Goal: Book appointment/travel/reservation

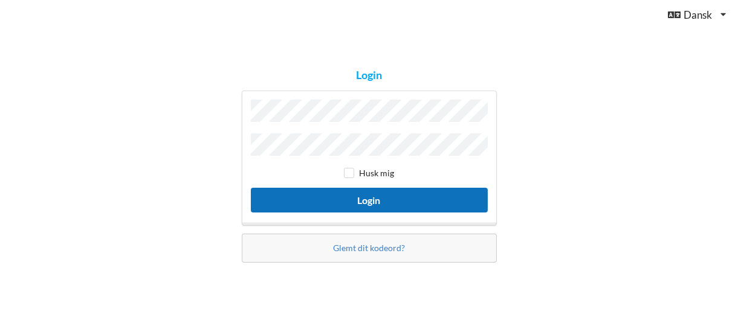
click at [369, 194] on button "Login" at bounding box center [369, 200] width 237 height 25
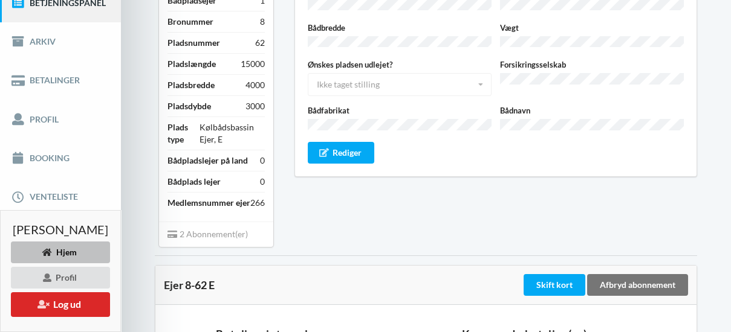
scroll to position [193, 0]
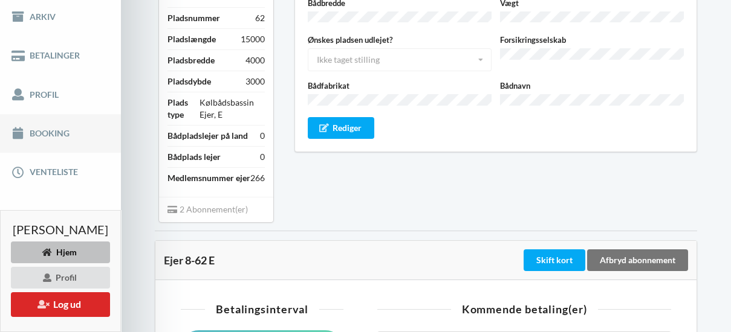
click at [41, 138] on link "Booking" at bounding box center [60, 133] width 121 height 39
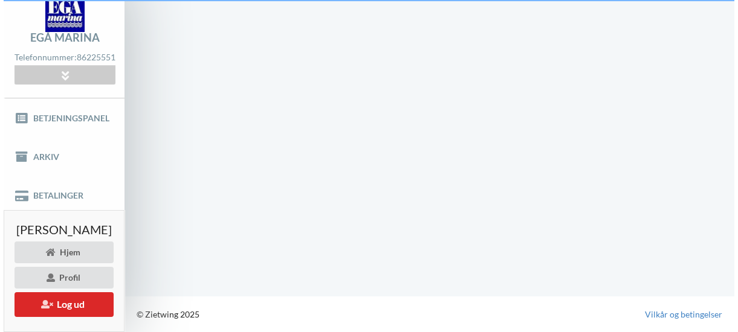
scroll to position [60, 0]
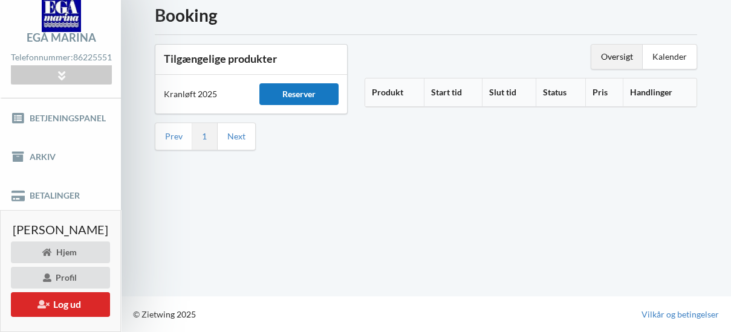
click at [302, 83] on div "Reserver" at bounding box center [298, 94] width 79 height 22
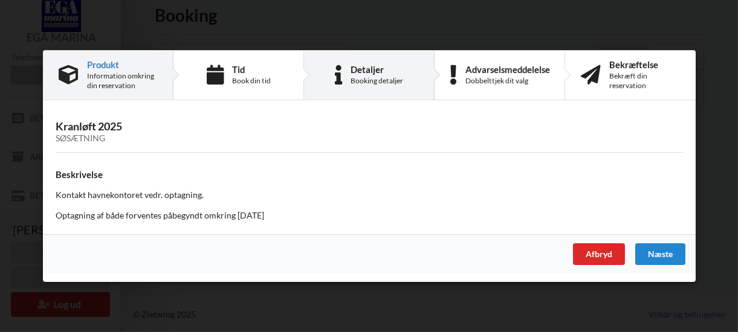
click at [381, 78] on div "Booking detaljer" at bounding box center [377, 81] width 53 height 10
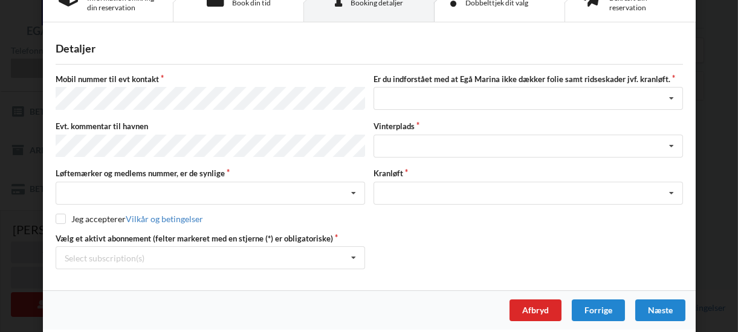
scroll to position [0, 0]
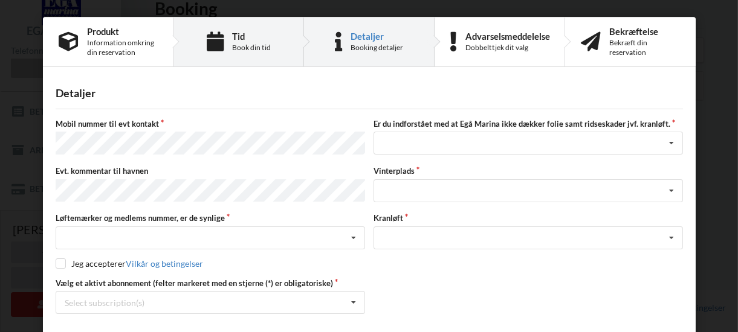
click at [242, 47] on div "Book din tid" at bounding box center [251, 48] width 39 height 10
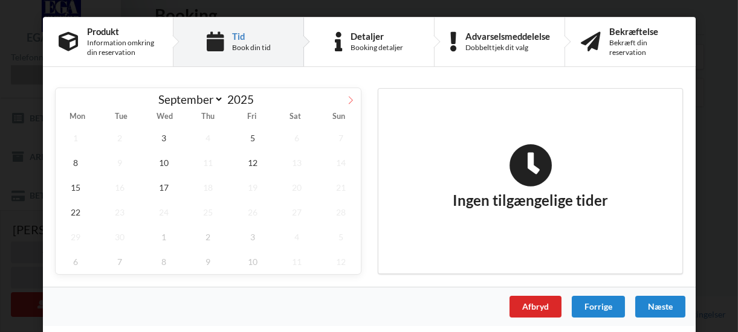
click at [345, 100] on span at bounding box center [350, 98] width 21 height 21
select select "9"
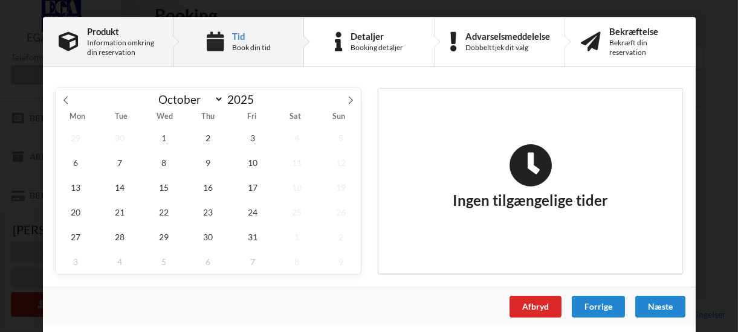
click at [120, 42] on div "Information omkring din reservation" at bounding box center [122, 47] width 70 height 19
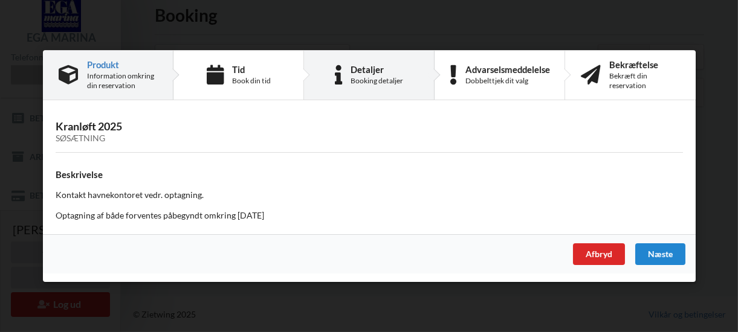
click at [375, 78] on div "Booking detaljer" at bounding box center [377, 81] width 53 height 10
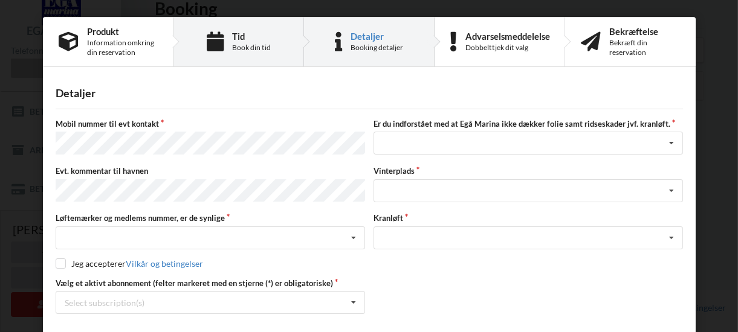
click at [242, 46] on div "Book din tid" at bounding box center [251, 48] width 39 height 10
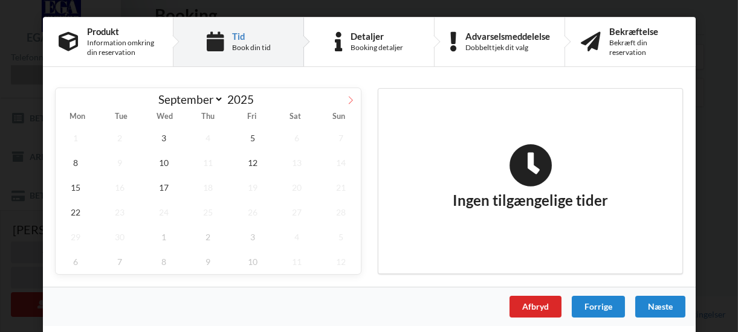
click at [349, 99] on icon at bounding box center [350, 100] width 8 height 8
click at [350, 100] on icon at bounding box center [350, 100] width 8 height 8
select select "10"
click at [112, 41] on div "Information omkring din reservation" at bounding box center [122, 47] width 70 height 19
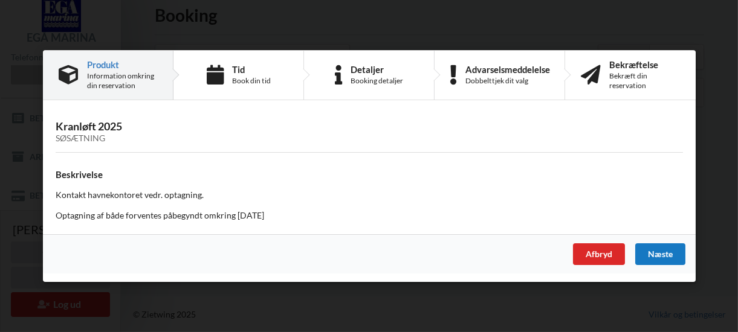
click at [664, 252] on div "Næste" at bounding box center [660, 255] width 50 height 22
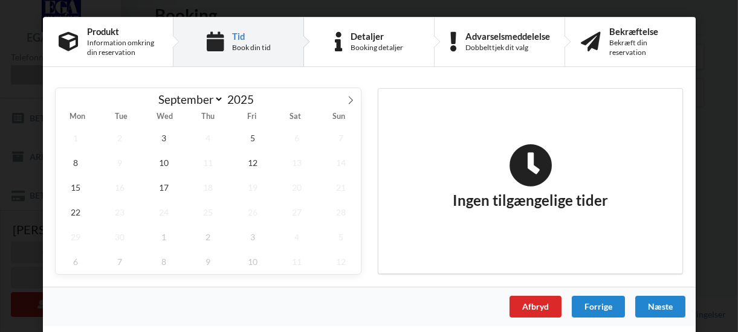
click at [656, 302] on div "Næste" at bounding box center [660, 307] width 50 height 22
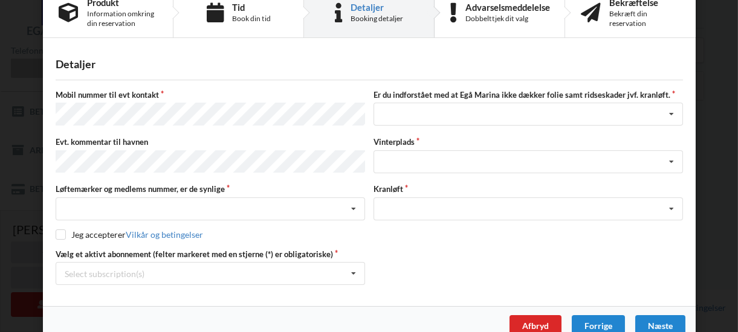
scroll to position [45, 0]
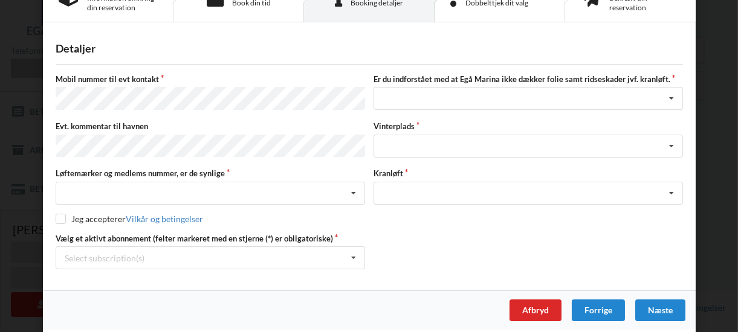
click at [652, 304] on div "Næste" at bounding box center [660, 311] width 50 height 22
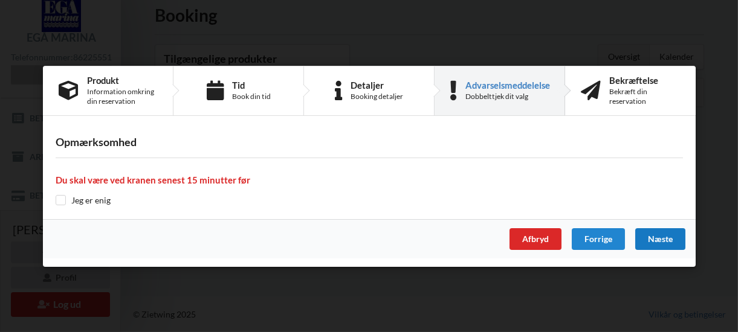
click at [660, 237] on div "Næste" at bounding box center [660, 240] width 50 height 22
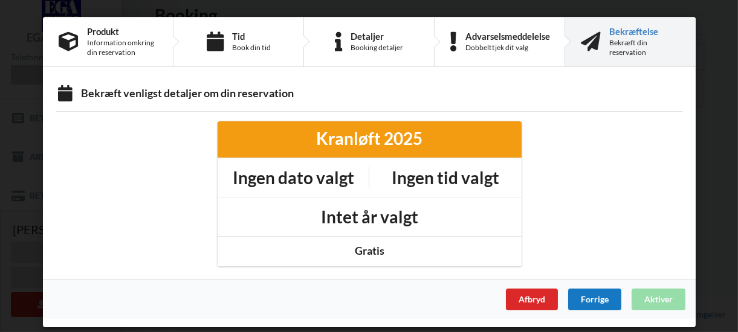
click at [582, 296] on div "Forrige" at bounding box center [594, 300] width 53 height 22
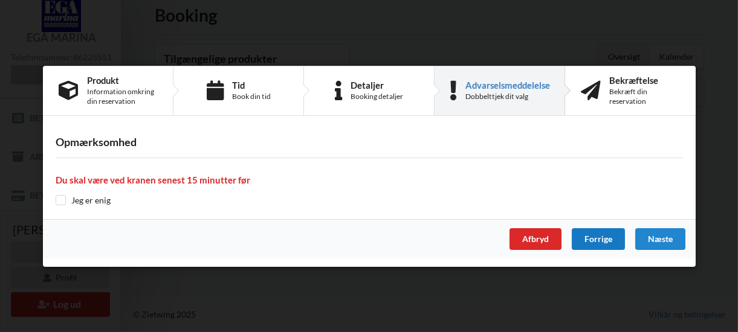
click at [597, 237] on div "Forrige" at bounding box center [597, 240] width 53 height 22
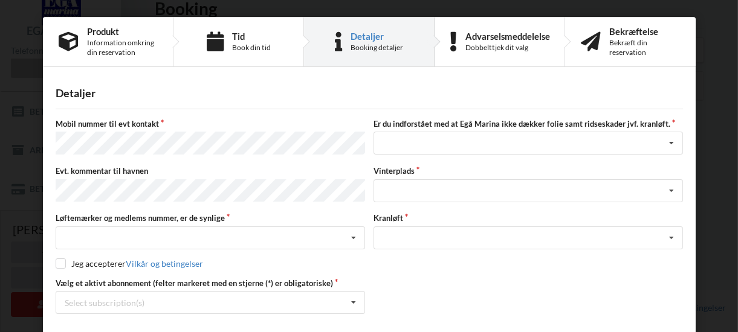
scroll to position [45, 0]
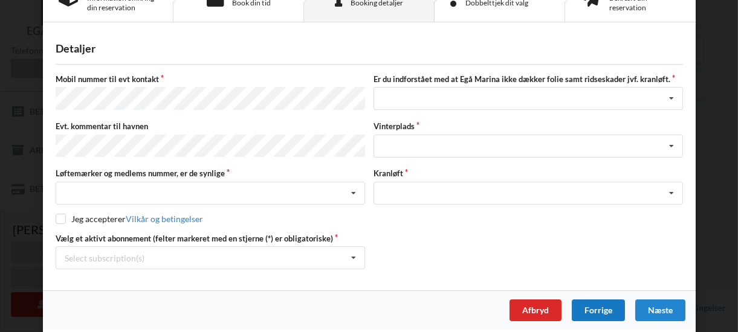
click at [586, 303] on div "Forrige" at bounding box center [597, 311] width 53 height 22
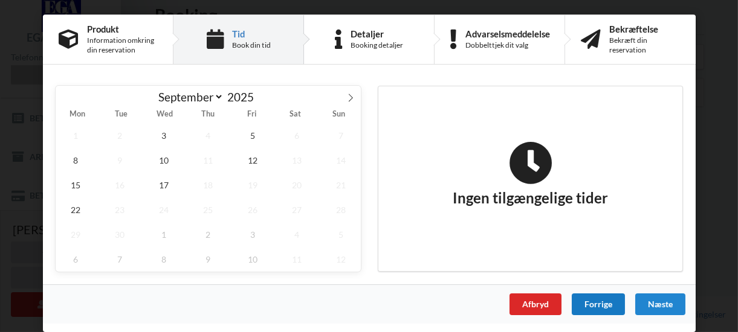
scroll to position [0, 0]
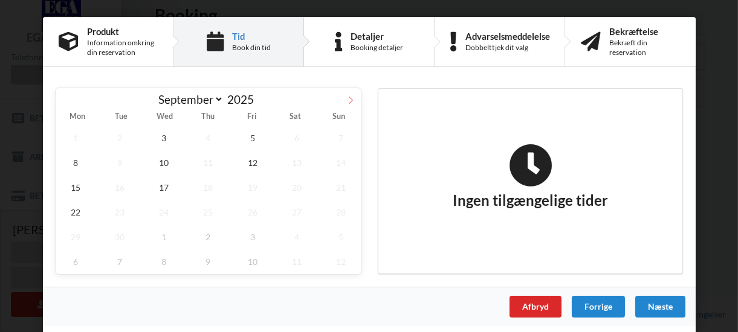
click at [351, 99] on icon at bounding box center [350, 100] width 4 height 8
select select "9"
click at [73, 187] on span "13" at bounding box center [76, 187] width 40 height 25
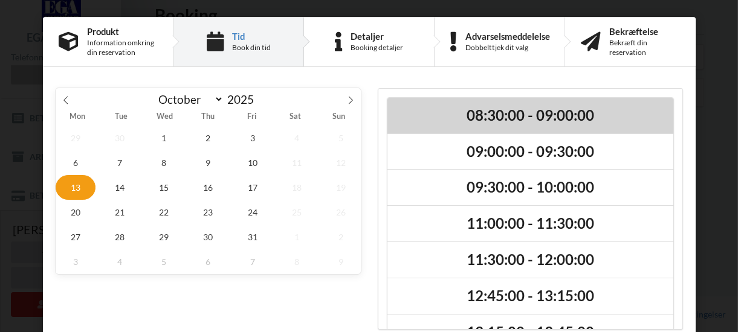
click at [432, 108] on h2 "08:30:00 - 09:00:00" at bounding box center [530, 115] width 269 height 19
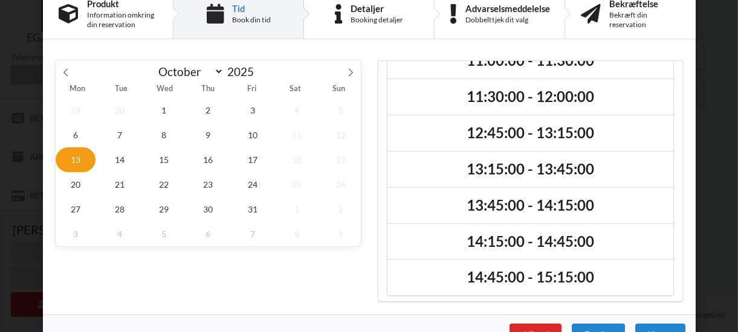
scroll to position [57, 0]
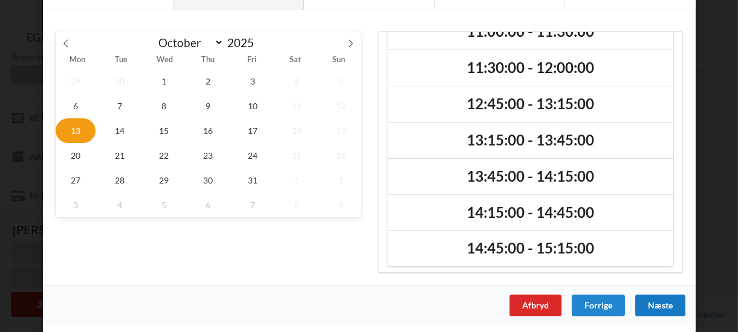
click at [635, 300] on div "Næste" at bounding box center [660, 306] width 50 height 22
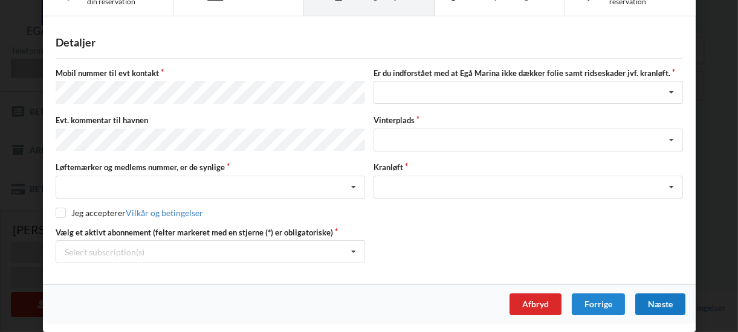
scroll to position [45, 0]
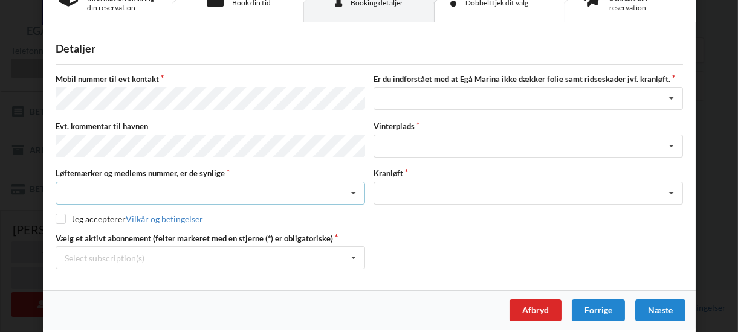
click at [353, 184] on icon at bounding box center [354, 194] width 18 height 22
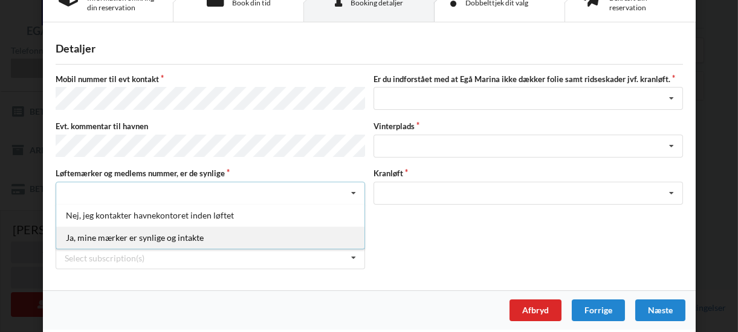
click at [193, 230] on div "Ja, mine mærker er synlige og intakte" at bounding box center [210, 238] width 308 height 22
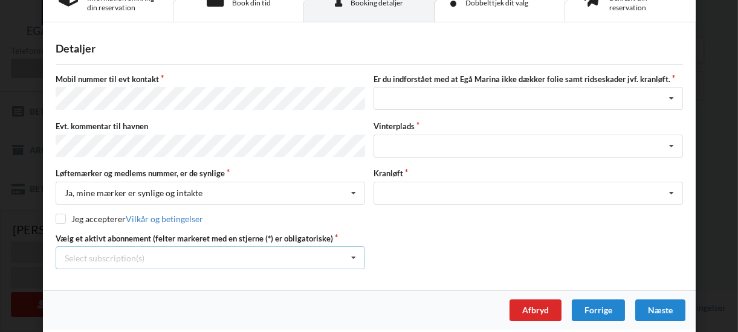
click at [349, 250] on icon at bounding box center [354, 258] width 18 height 22
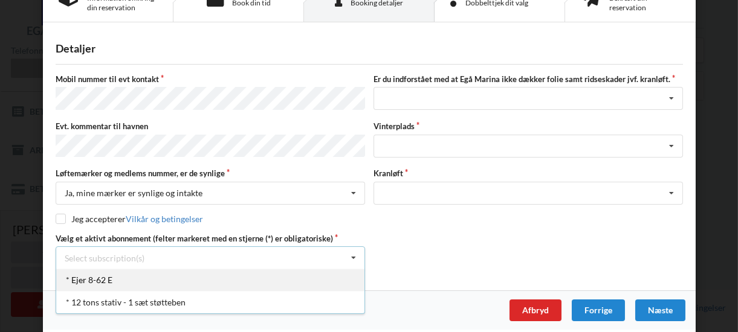
click at [112, 273] on div "* Ejer 8-62 E" at bounding box center [210, 280] width 308 height 22
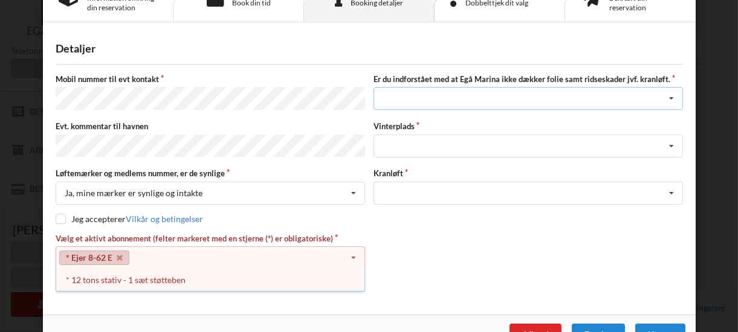
click at [671, 97] on icon at bounding box center [672, 99] width 18 height 22
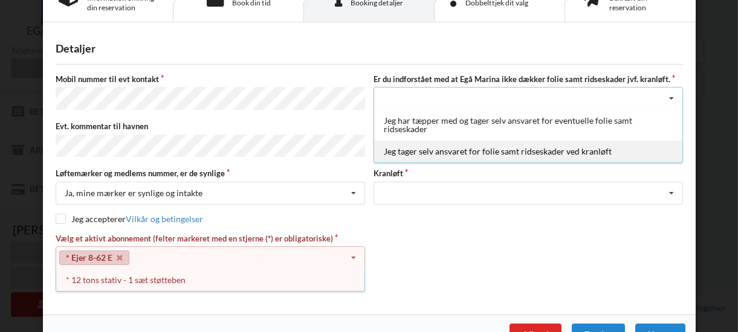
click at [494, 151] on div "Jeg tager selv ansvaret for folie samt ridseskader ved kranløft" at bounding box center [528, 151] width 308 height 22
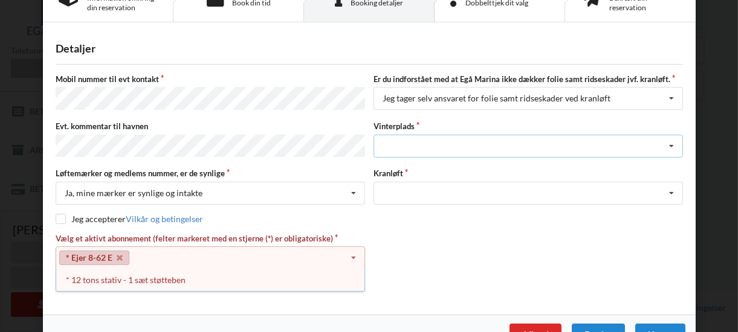
click at [666, 140] on icon at bounding box center [672, 146] width 18 height 22
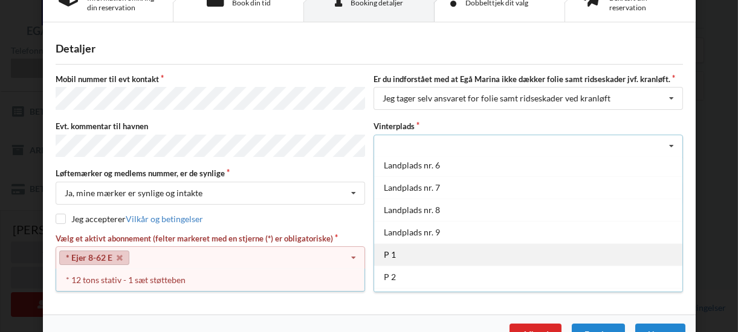
scroll to position [130, 0]
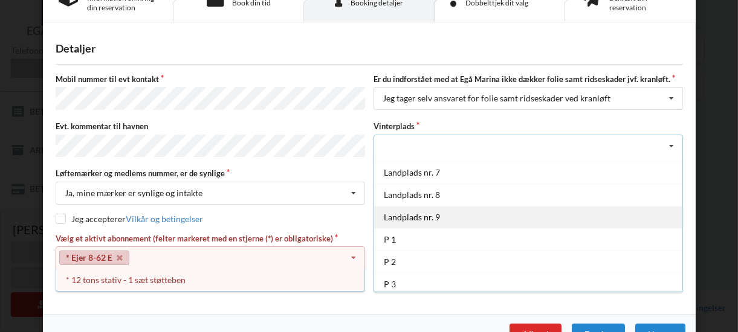
click at [409, 209] on div "Landplads nr. 9" at bounding box center [528, 217] width 308 height 22
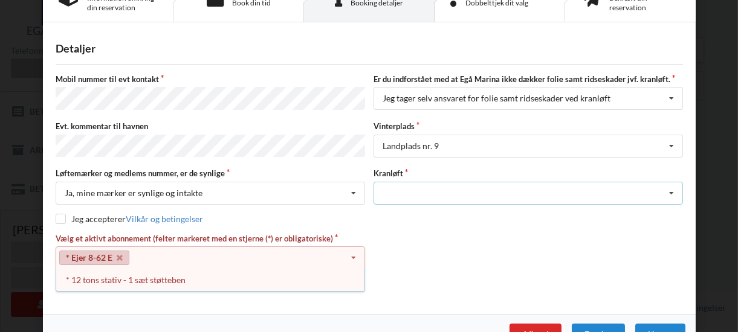
click at [668, 186] on icon at bounding box center [672, 194] width 18 height 22
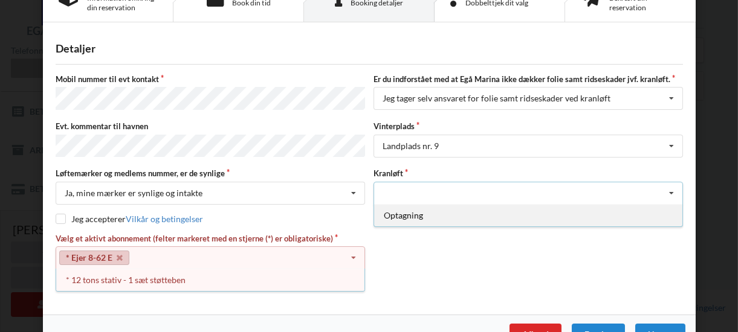
click at [401, 209] on div "Optagning" at bounding box center [528, 215] width 308 height 22
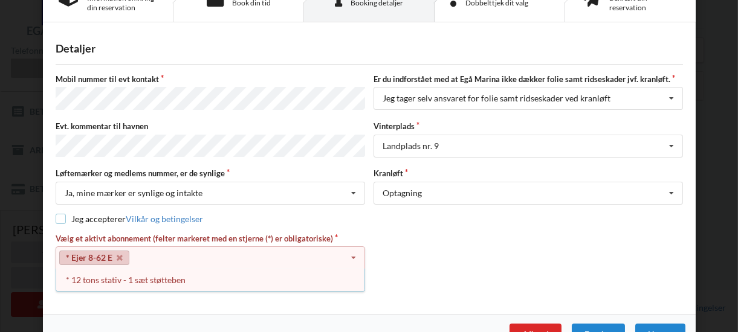
click at [56, 215] on input "checkbox" at bounding box center [61, 219] width 10 height 10
checkbox input "true"
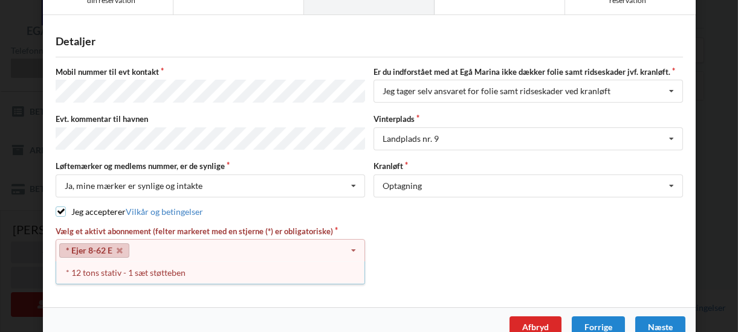
scroll to position [68, 0]
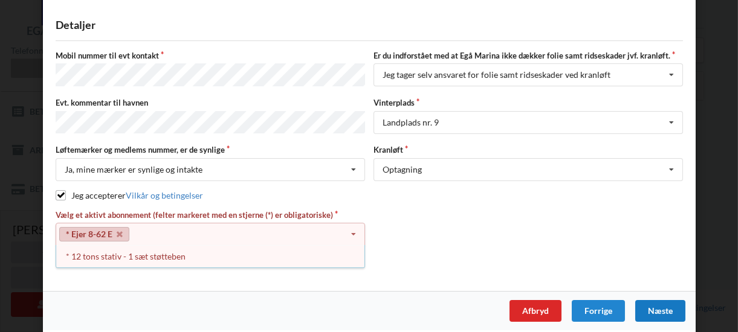
click at [660, 300] on div "Næste" at bounding box center [660, 311] width 50 height 22
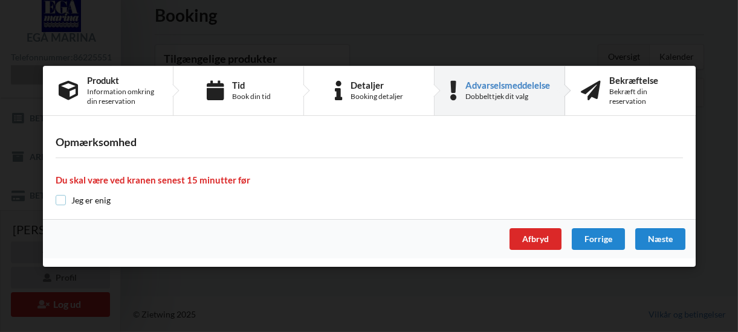
click at [59, 199] on input "checkbox" at bounding box center [61, 200] width 10 height 10
checkbox input "true"
click at [665, 237] on div "Næste" at bounding box center [660, 240] width 50 height 22
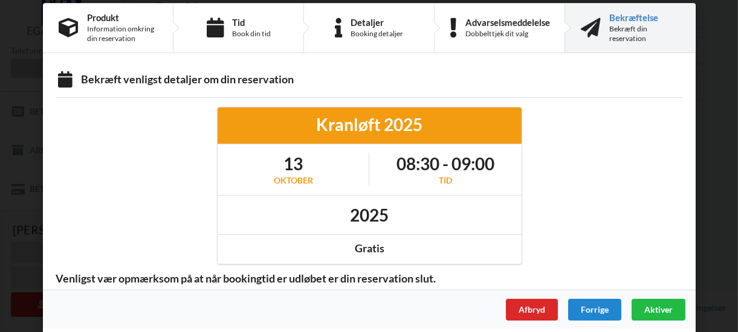
scroll to position [17, 0]
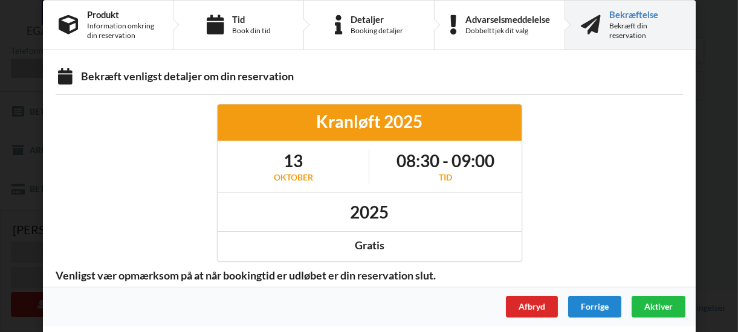
click at [652, 303] on span "Aktiver" at bounding box center [658, 307] width 28 height 10
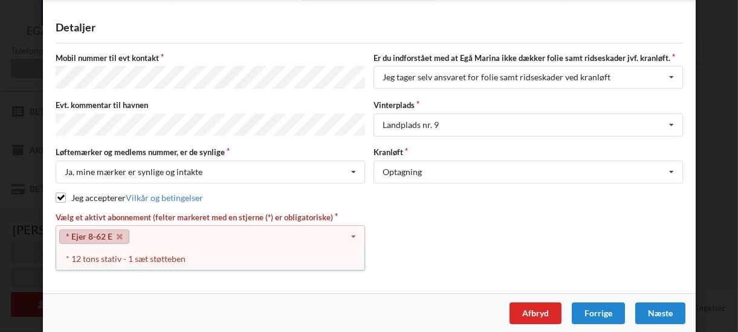
scroll to position [68, 0]
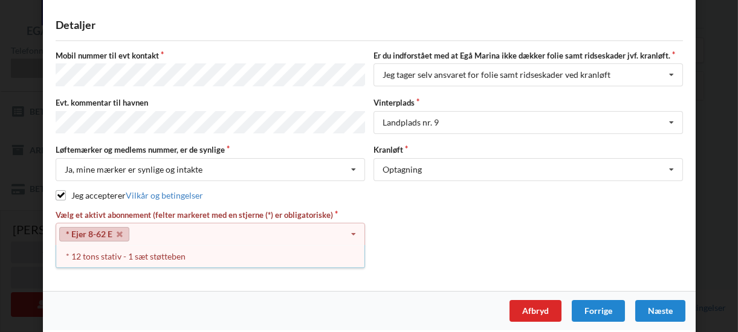
click at [662, 300] on div "Næste" at bounding box center [660, 311] width 50 height 22
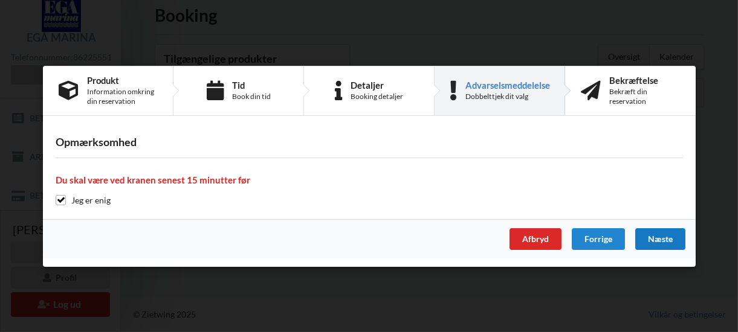
click at [653, 235] on div "Næste" at bounding box center [660, 240] width 50 height 22
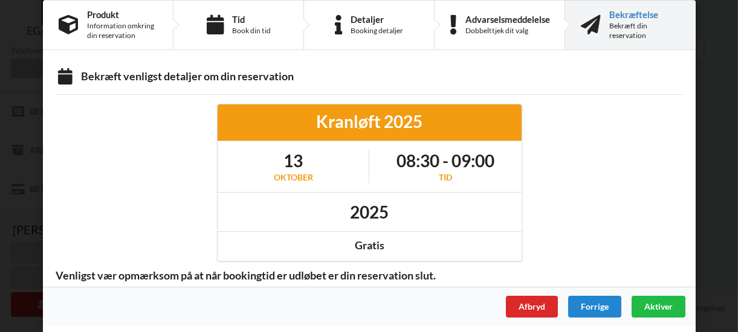
scroll to position [17, 0]
click at [649, 302] on span "Aktiver" at bounding box center [658, 307] width 28 height 10
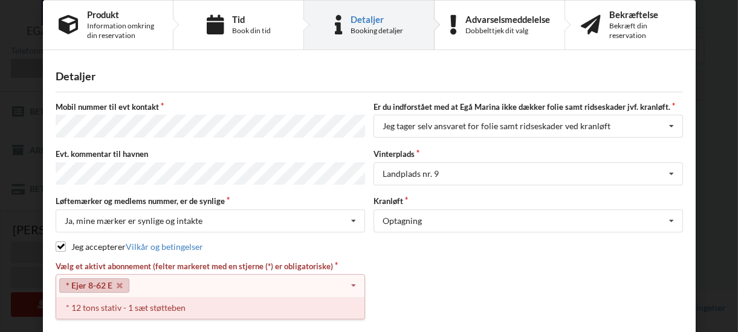
click at [210, 305] on div "* 12 tons stativ - 1 sæt støtteben" at bounding box center [210, 308] width 308 height 22
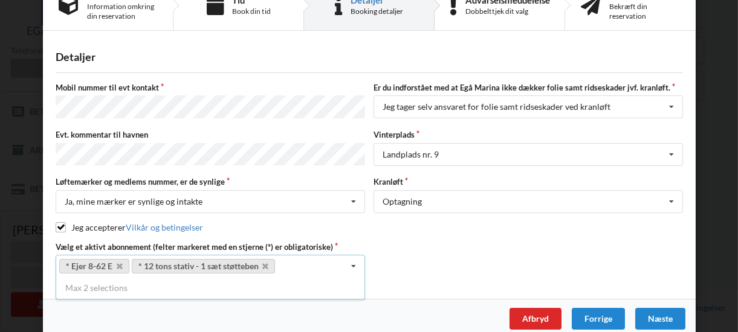
scroll to position [45, 0]
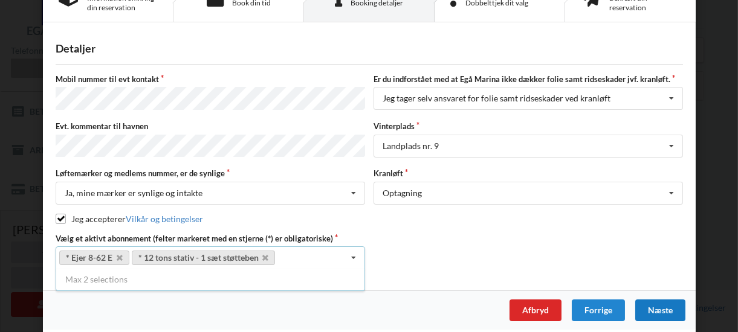
click at [652, 305] on div "Næste" at bounding box center [660, 311] width 50 height 22
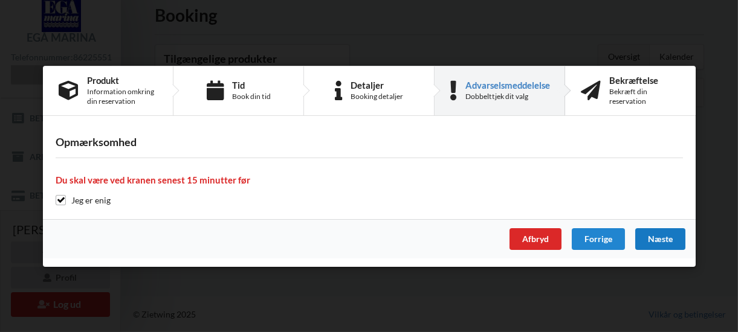
click at [662, 237] on div "Næste" at bounding box center [660, 240] width 50 height 22
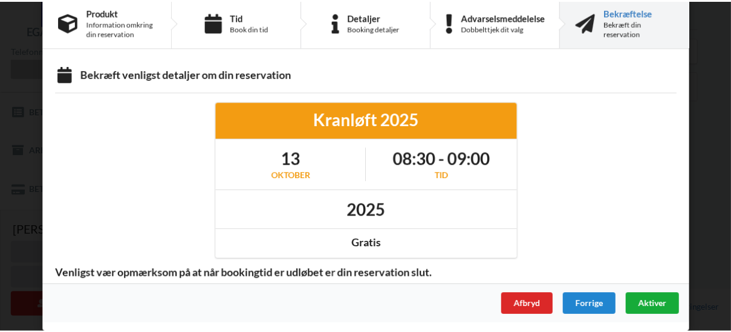
scroll to position [8, 0]
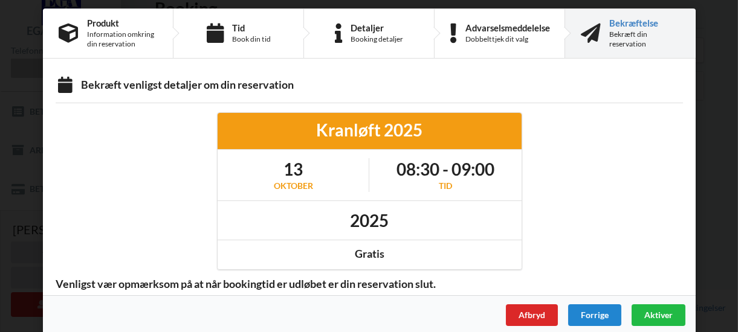
click at [651, 310] on span "Aktiver" at bounding box center [658, 315] width 28 height 10
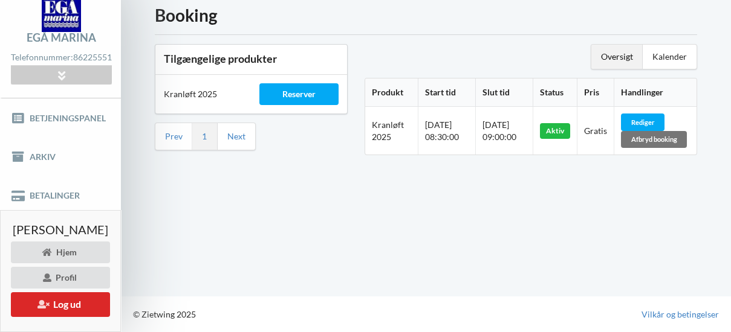
scroll to position [60, 0]
click at [661, 136] on div "Afbryd booking" at bounding box center [654, 139] width 66 height 17
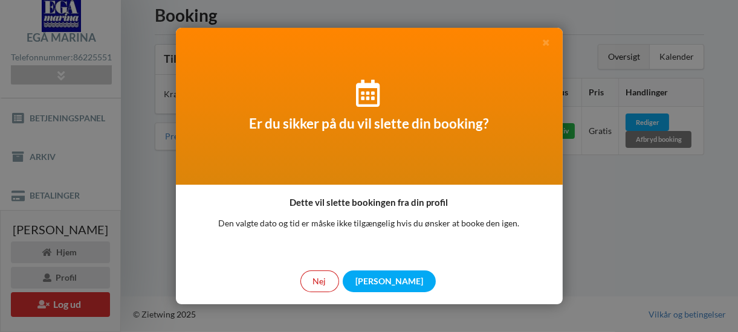
click at [339, 284] on div "Nej" at bounding box center [319, 282] width 39 height 22
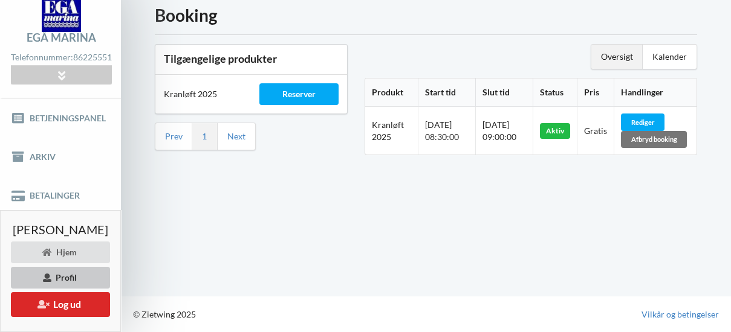
click at [73, 276] on div "Profil" at bounding box center [60, 278] width 99 height 22
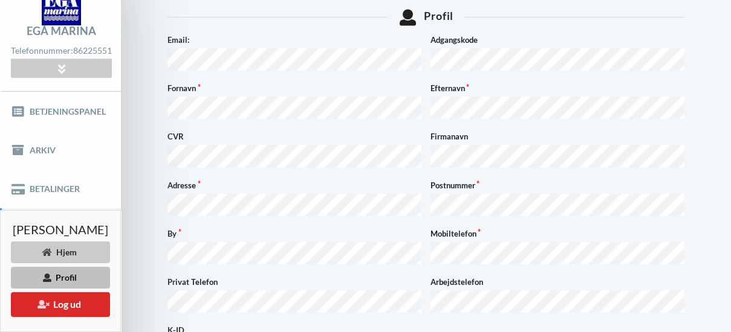
click at [75, 250] on div "Hjem" at bounding box center [60, 253] width 99 height 22
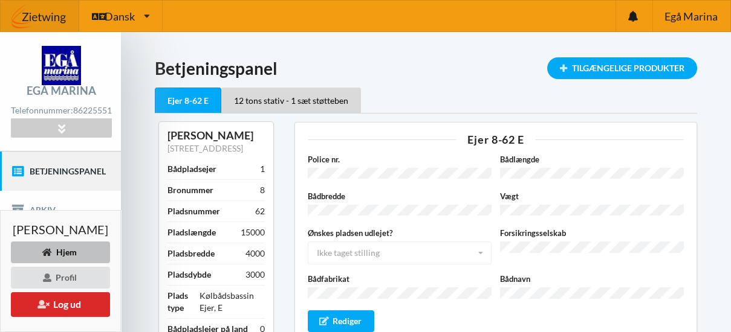
click at [68, 175] on link "Betjeningspanel" at bounding box center [60, 171] width 121 height 39
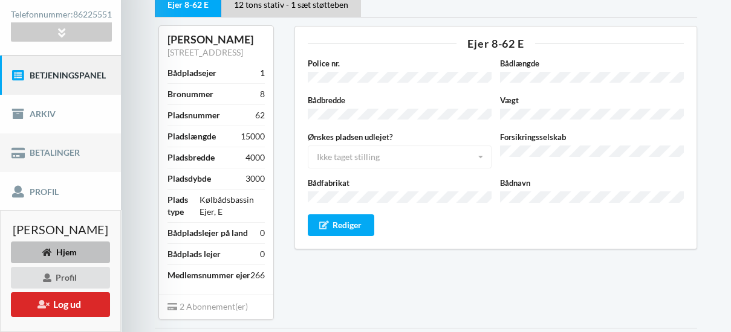
scroll to position [97, 0]
click at [51, 79] on link "Betjeningspanel" at bounding box center [60, 74] width 121 height 39
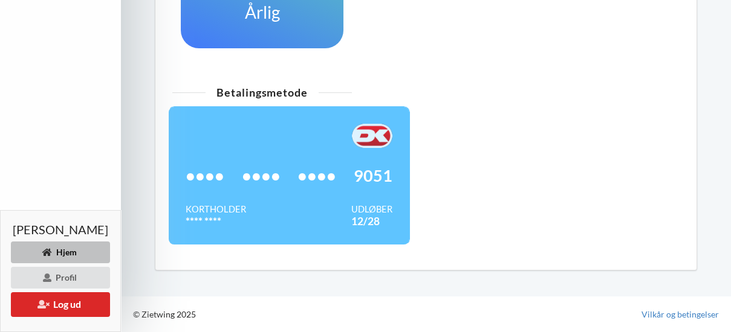
scroll to position [643, 0]
click at [64, 276] on div "Profil" at bounding box center [60, 278] width 99 height 22
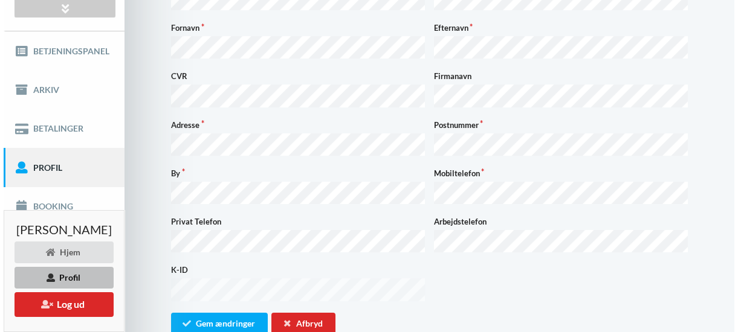
scroll to position [72, 0]
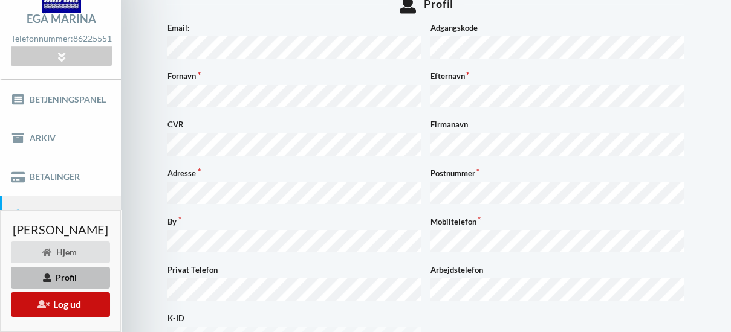
click at [60, 306] on button "Log ud" at bounding box center [60, 305] width 99 height 25
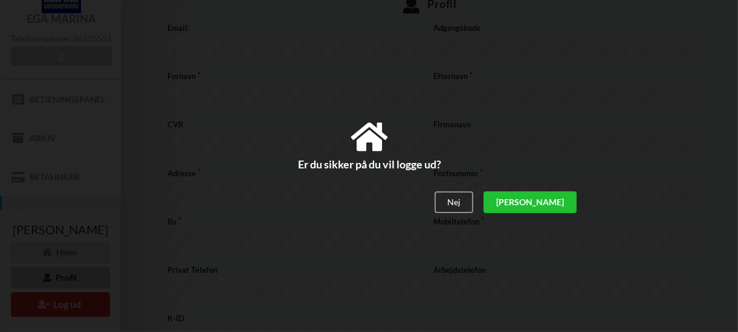
click at [560, 203] on div "[PERSON_NAME]" at bounding box center [529, 203] width 93 height 22
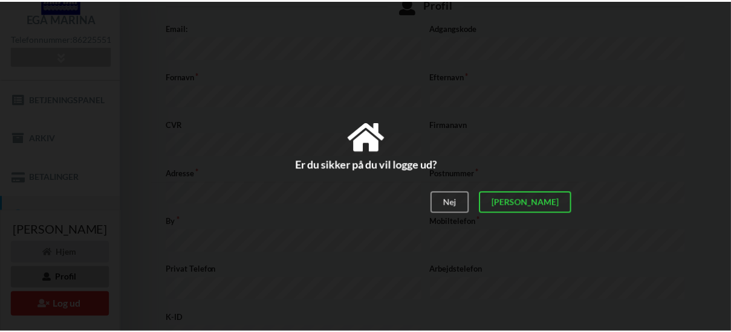
scroll to position [0, 0]
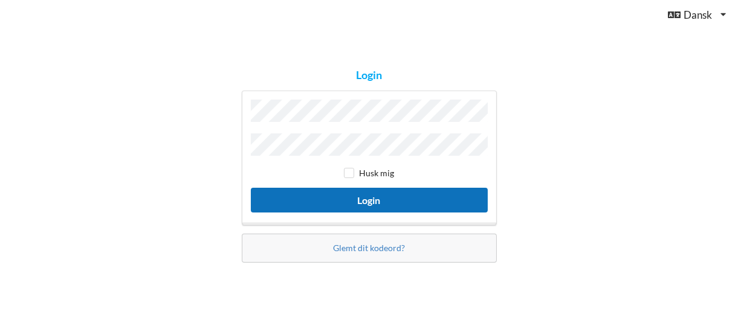
click at [374, 193] on button "Login" at bounding box center [369, 200] width 237 height 25
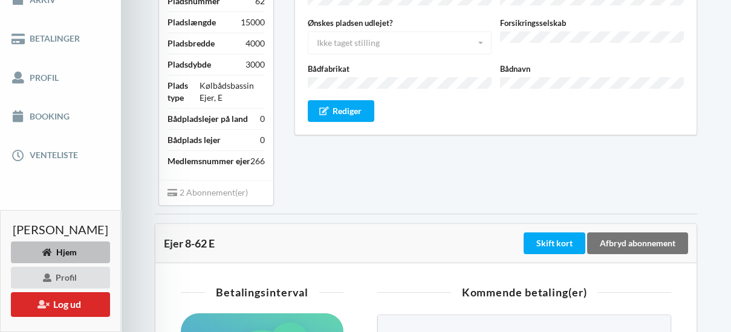
scroll to position [207, 0]
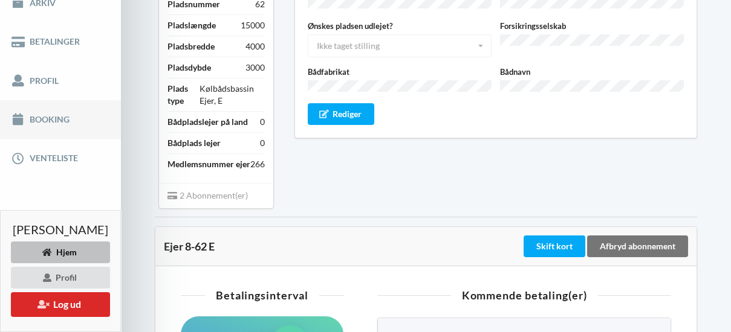
click at [50, 125] on link "Booking" at bounding box center [60, 119] width 121 height 39
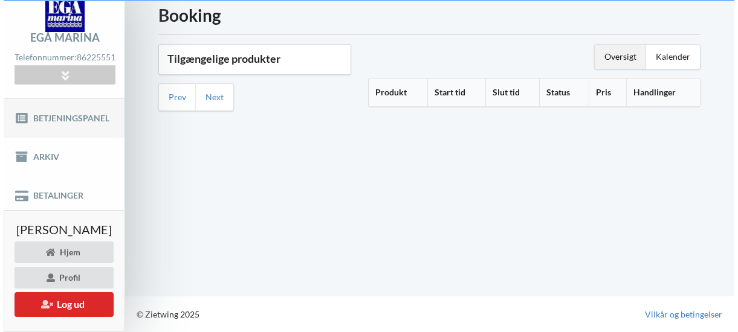
scroll to position [60, 0]
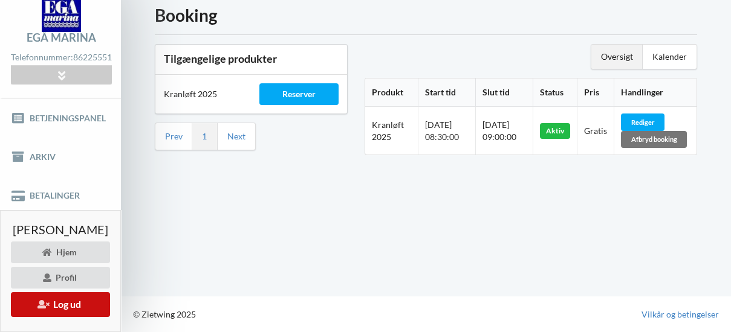
click at [71, 302] on button "Log ud" at bounding box center [60, 305] width 99 height 25
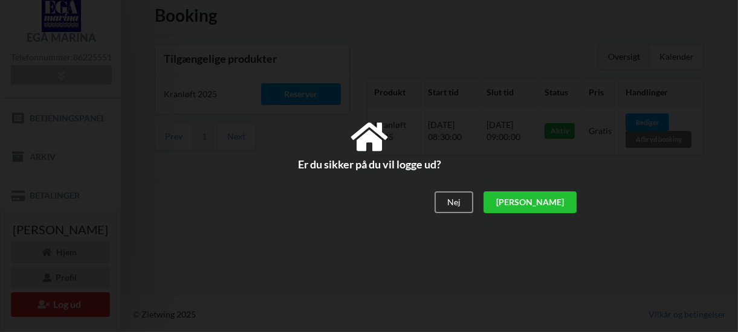
click at [562, 203] on div "[PERSON_NAME]" at bounding box center [529, 203] width 93 height 22
